Goal: Task Accomplishment & Management: Use online tool/utility

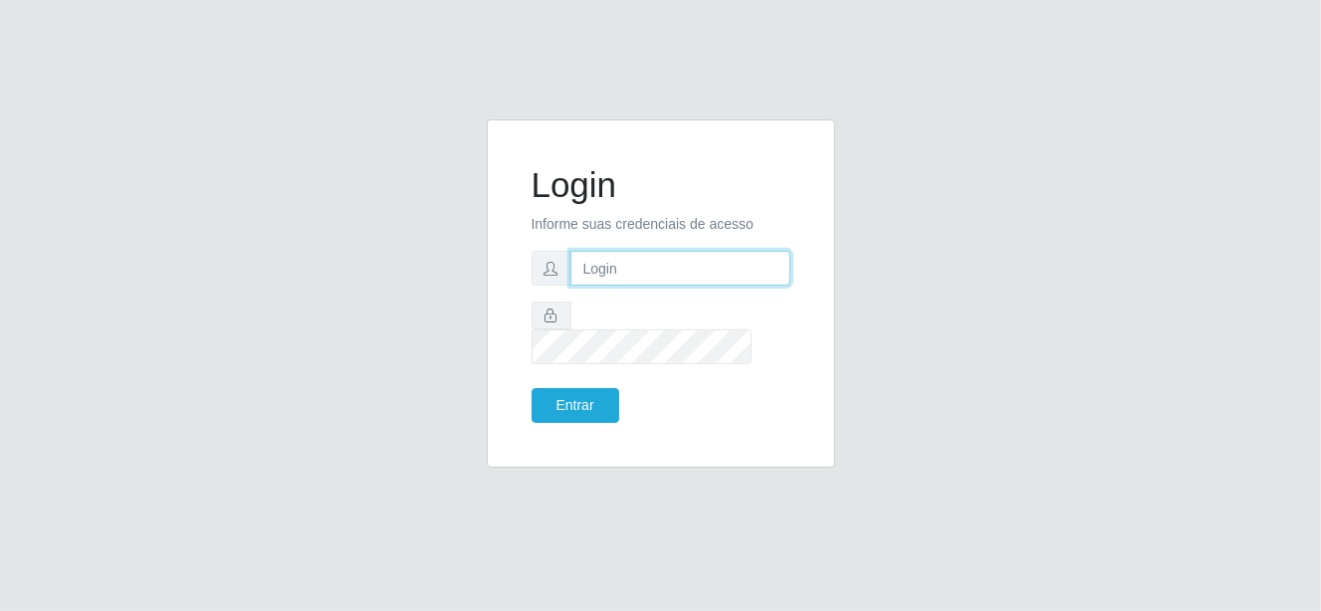
click at [666, 286] on input "text" at bounding box center [680, 268] width 220 height 35
type input "[EMAIL_ADDRESS][DOMAIN_NAME]"
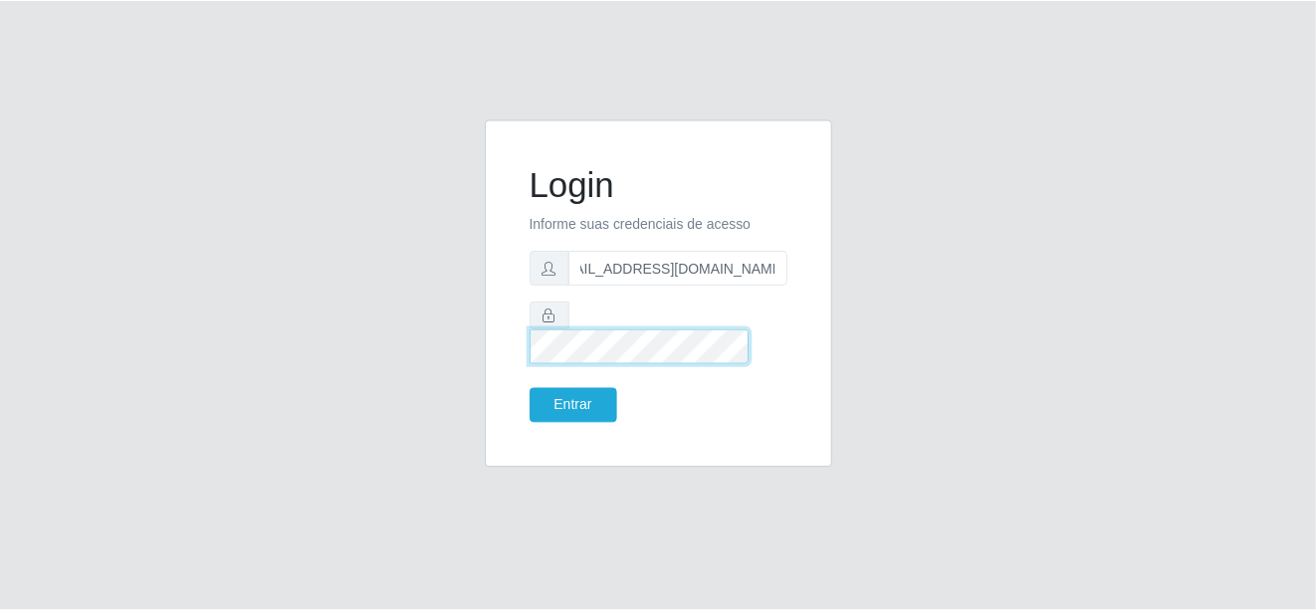
scroll to position [0, 0]
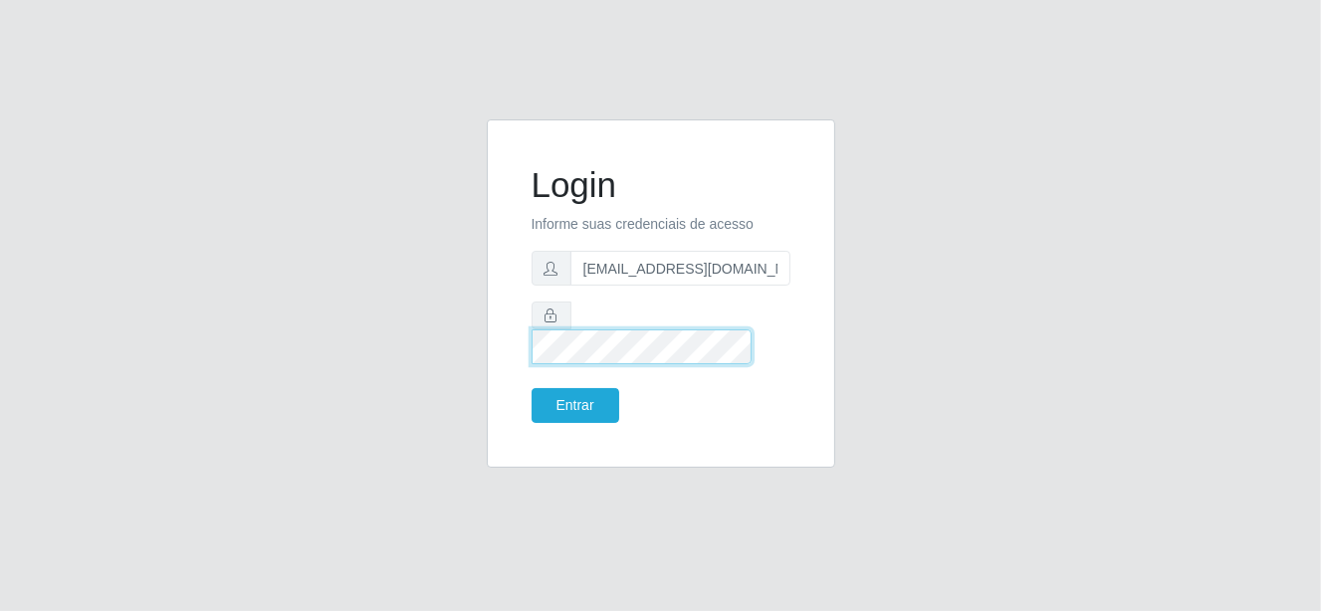
click at [532, 388] on button "Entrar" at bounding box center [576, 405] width 88 height 35
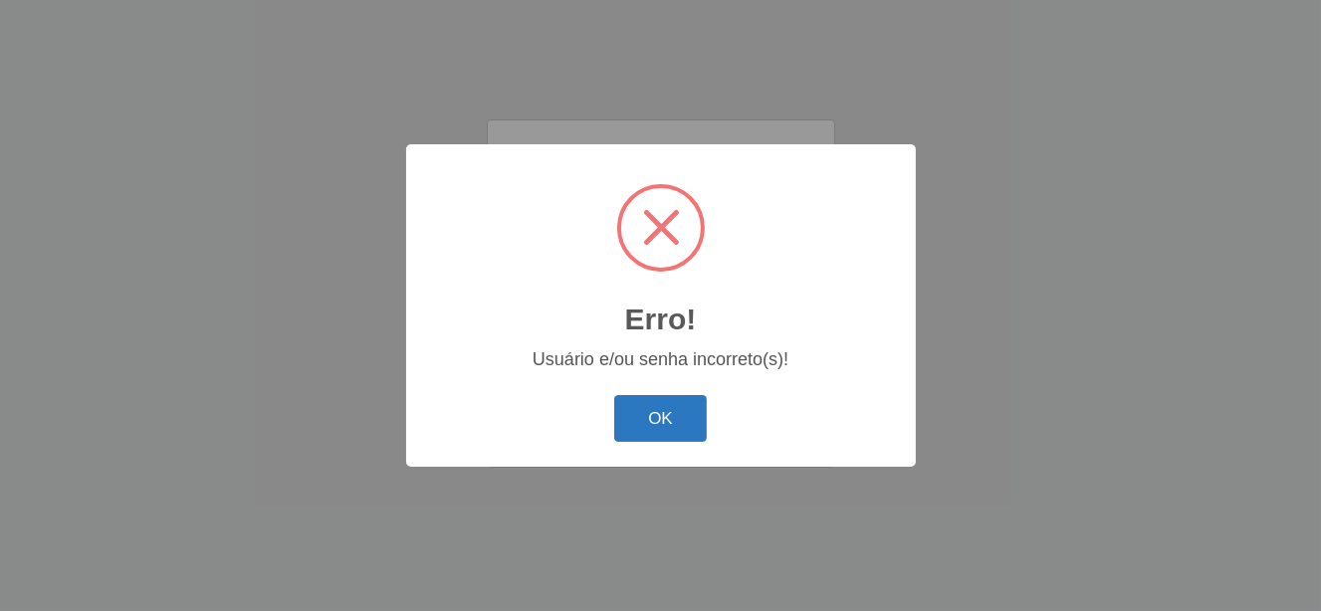
click at [667, 427] on button "OK" at bounding box center [660, 418] width 93 height 47
click at [662, 402] on button "OK" at bounding box center [660, 418] width 93 height 47
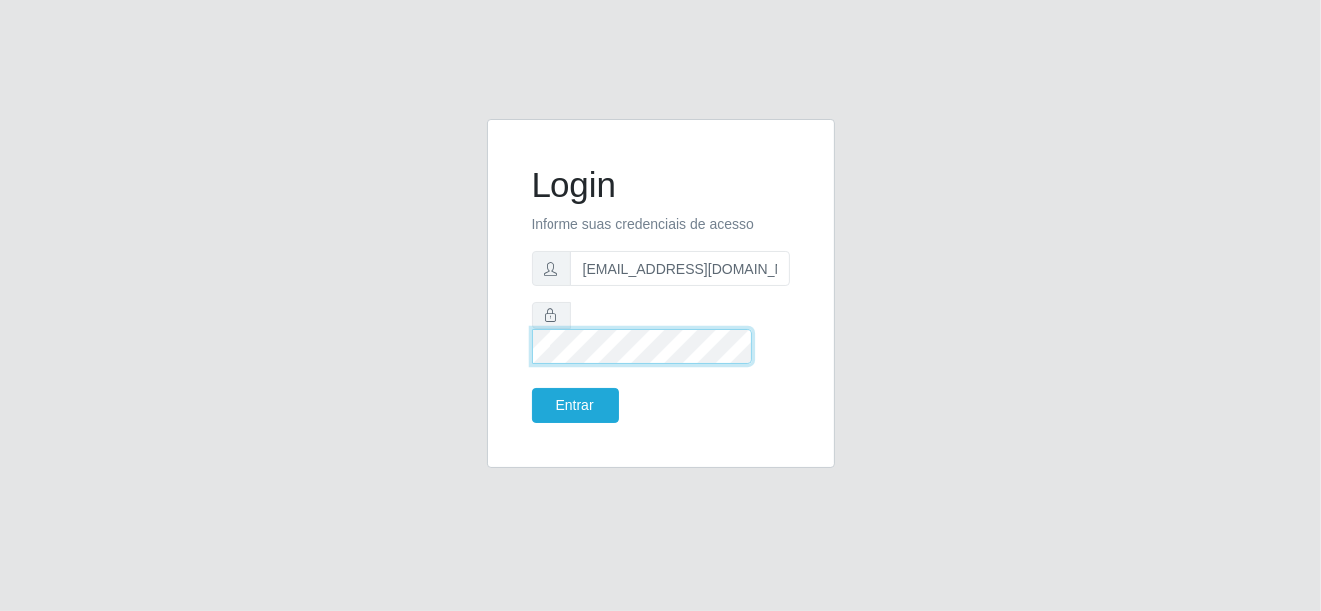
click at [532, 388] on button "Entrar" at bounding box center [576, 405] width 88 height 35
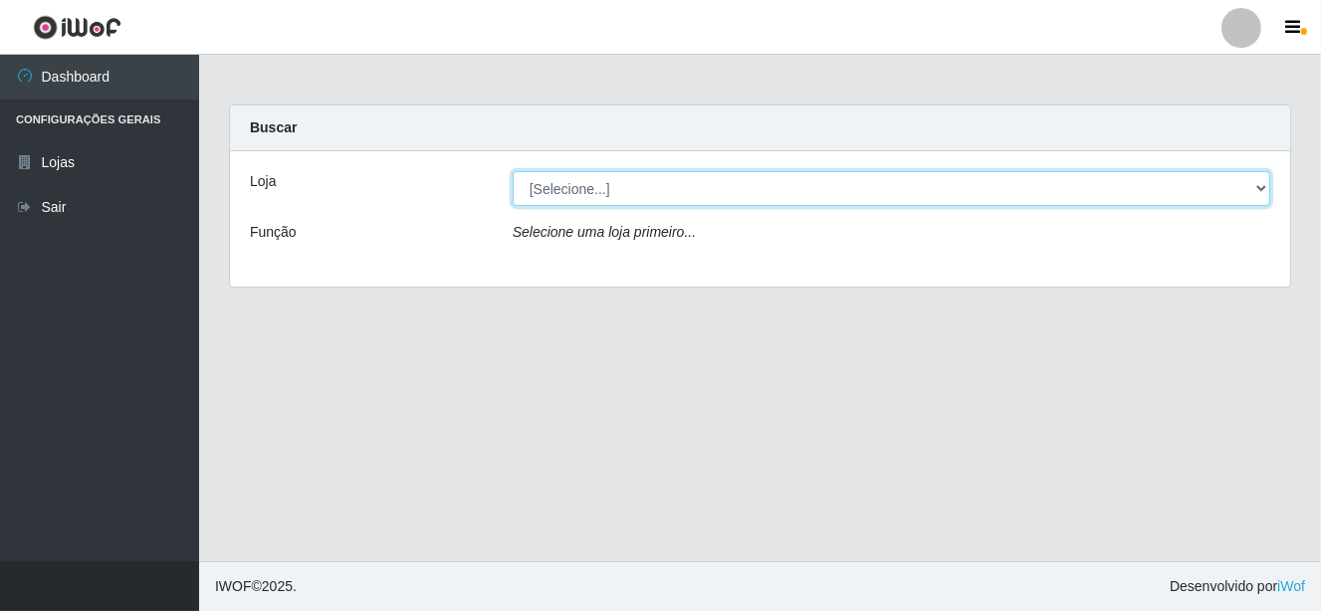
click at [600, 189] on select "[Selecione...] [PERSON_NAME]" at bounding box center [892, 188] width 758 height 35
click at [603, 190] on select "[Selecione...] [PERSON_NAME]" at bounding box center [892, 188] width 758 height 35
select select "523"
click at [513, 171] on select "[Selecione...] [PERSON_NAME]" at bounding box center [892, 188] width 758 height 35
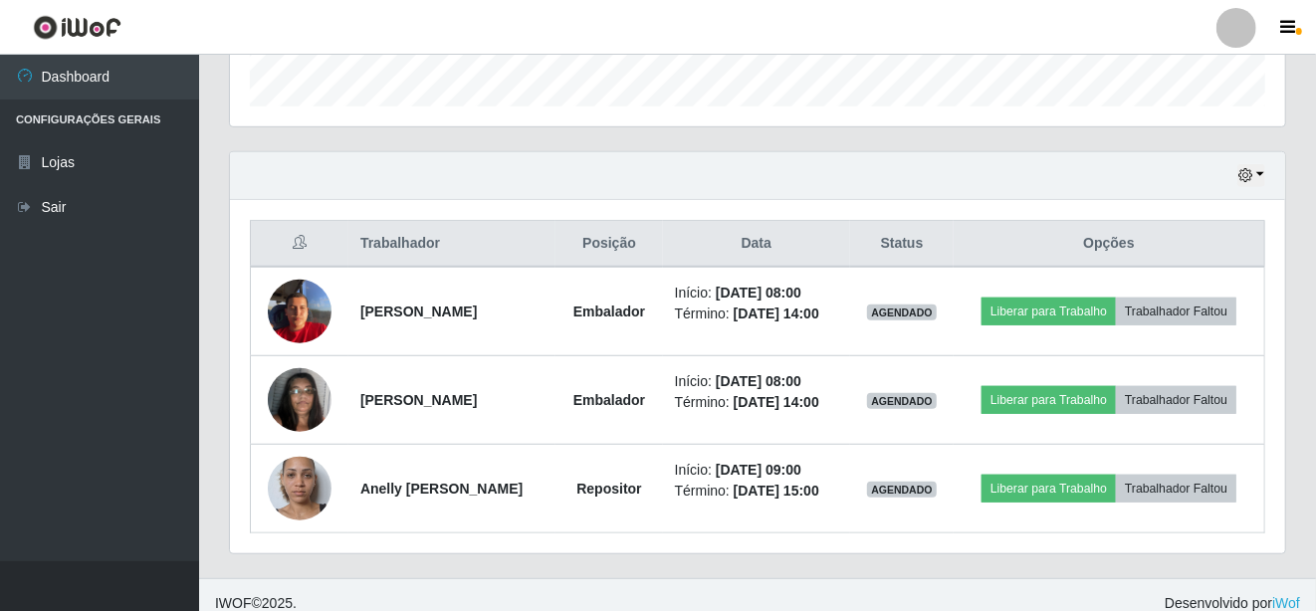
scroll to position [621, 0]
